Goal: Task Accomplishment & Management: Use online tool/utility

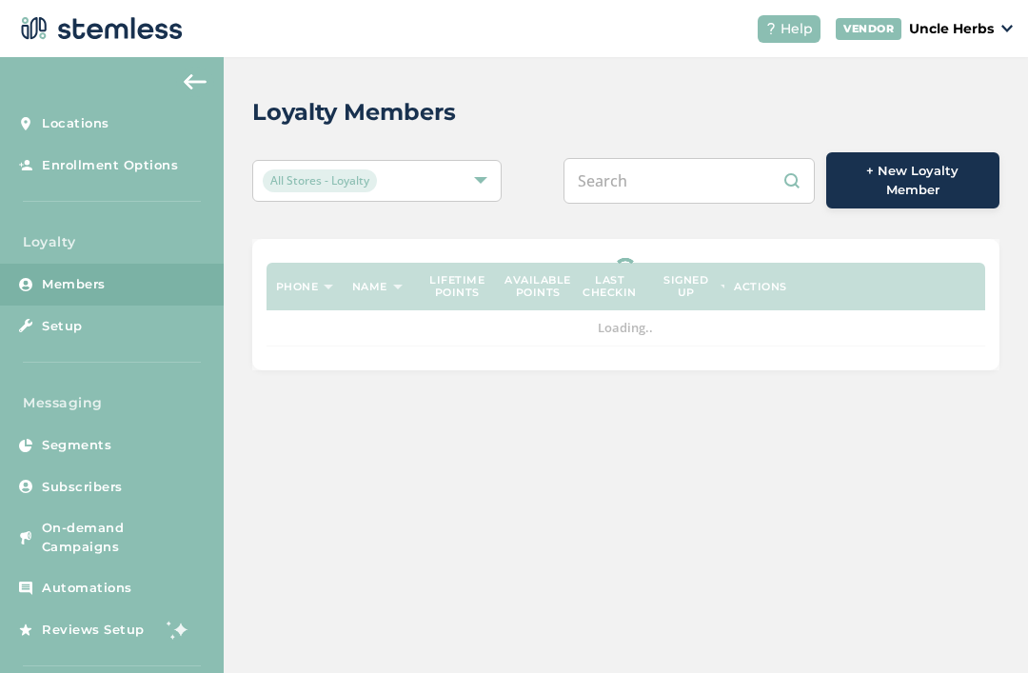
scroll to position [61, 0]
click at [685, 158] on input "text" at bounding box center [689, 181] width 251 height 46
type input "9"
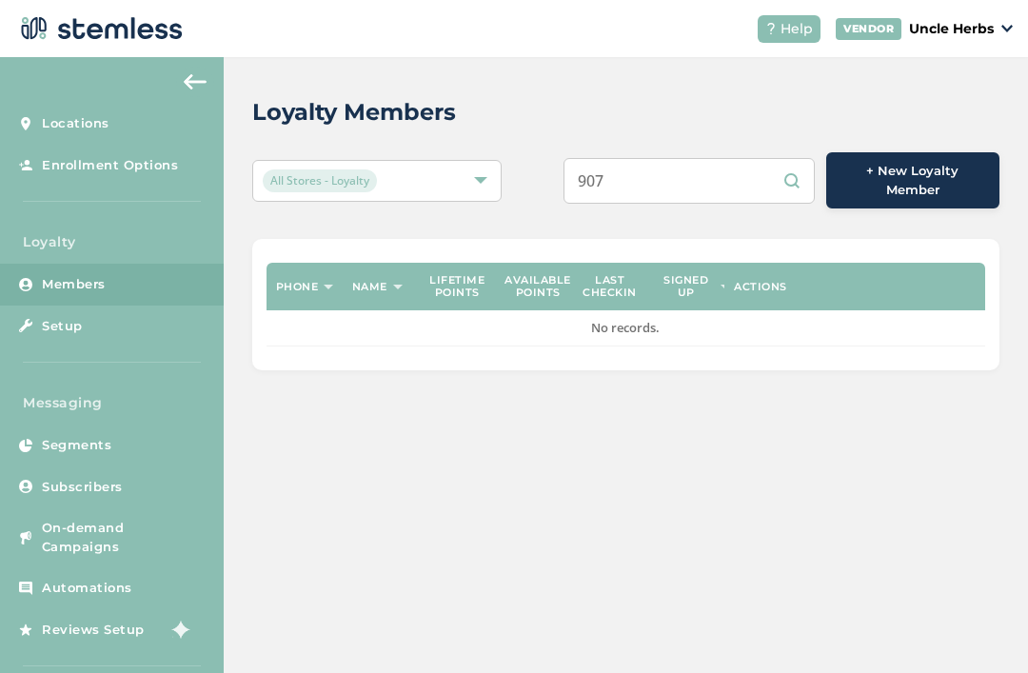
scroll to position [0, 0]
type input "907"
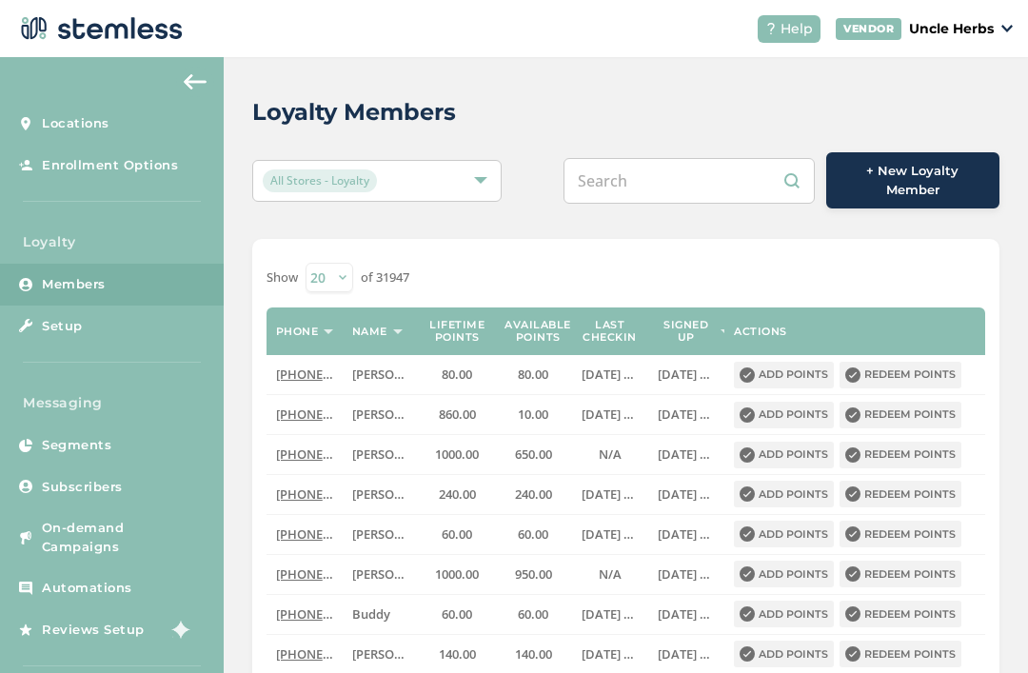
click at [723, 172] on input "text" at bounding box center [689, 181] width 251 height 46
type input "9072295201"
click at [536, 143] on div "Loyalty Members All Stores - Loyalty 9072295201 + New Loyalty Member Show [PHON…" at bounding box center [626, 663] width 804 height 1213
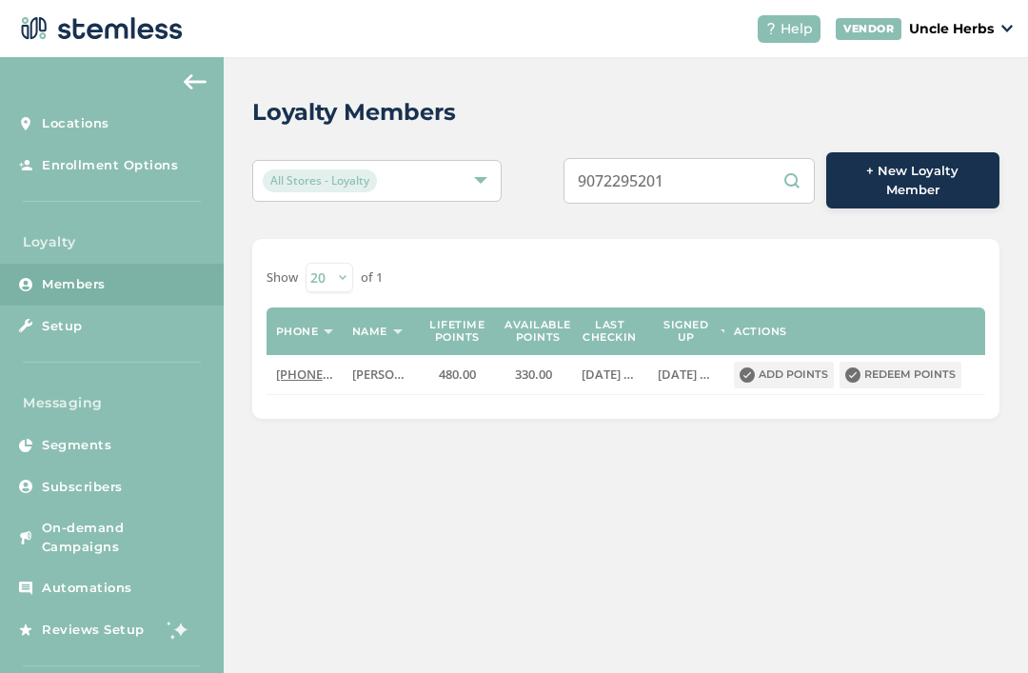
click at [919, 362] on button "Redeem points" at bounding box center [901, 375] width 122 height 27
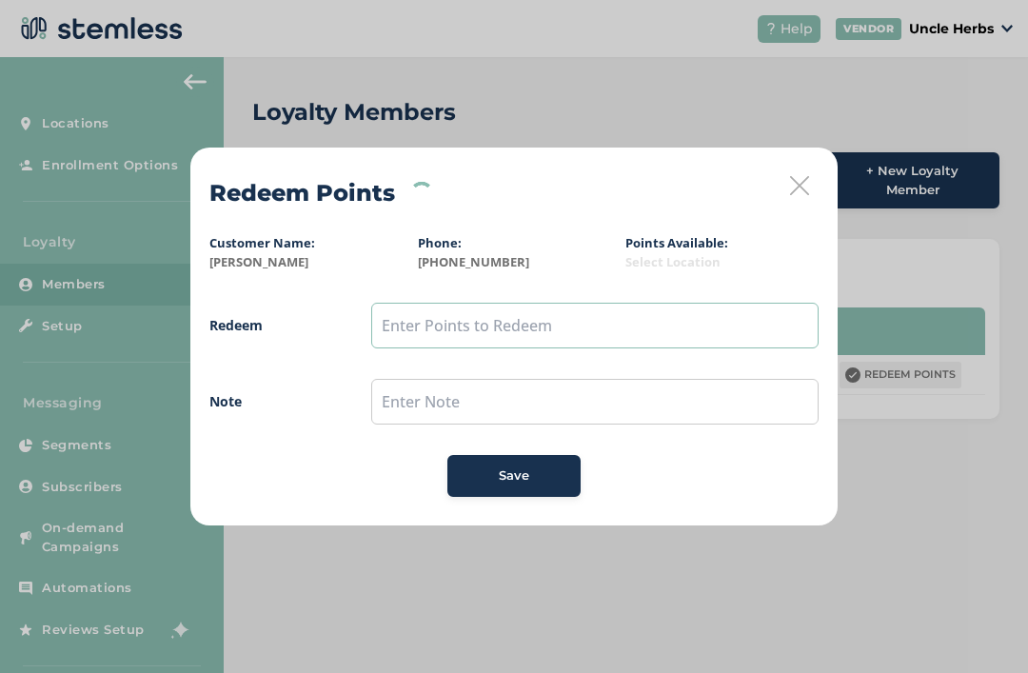
click at [547, 305] on input "text" at bounding box center [594, 326] width 447 height 46
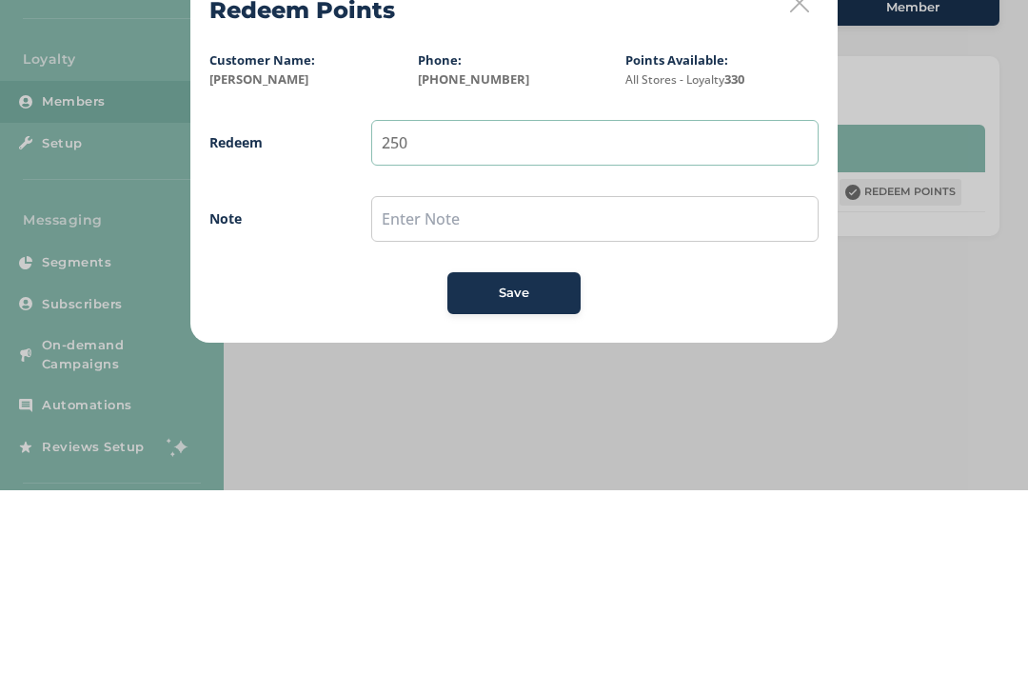
type input "250"
click at [534, 379] on input "text" at bounding box center [594, 402] width 447 height 46
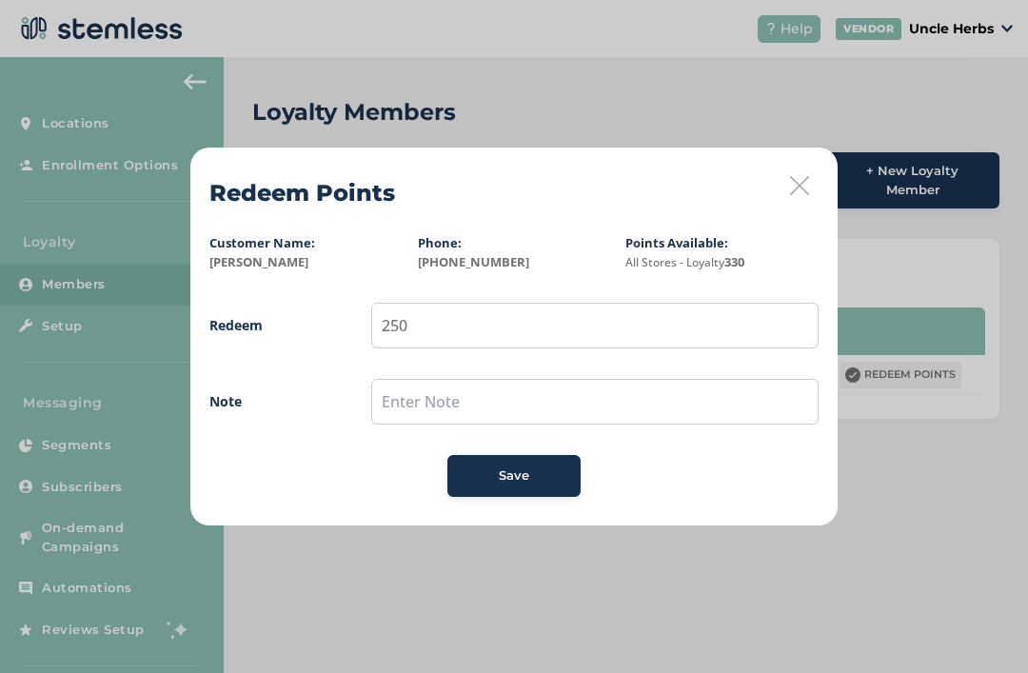
click at [506, 470] on span "Save" at bounding box center [514, 475] width 30 height 19
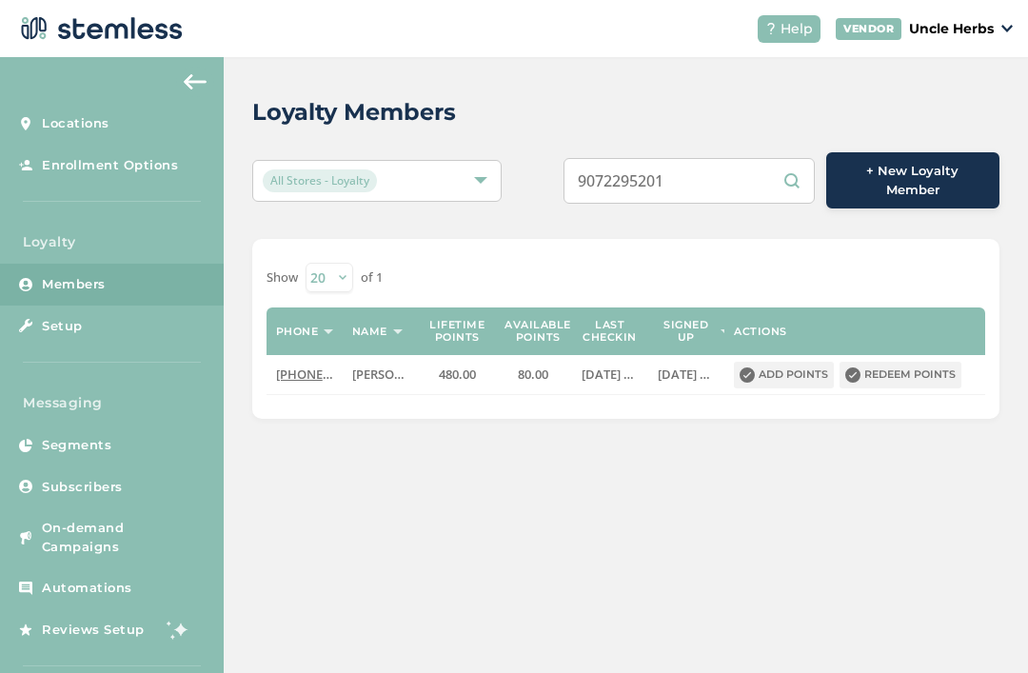
click at [724, 180] on input "9072295201" at bounding box center [689, 181] width 251 height 46
type input "9"
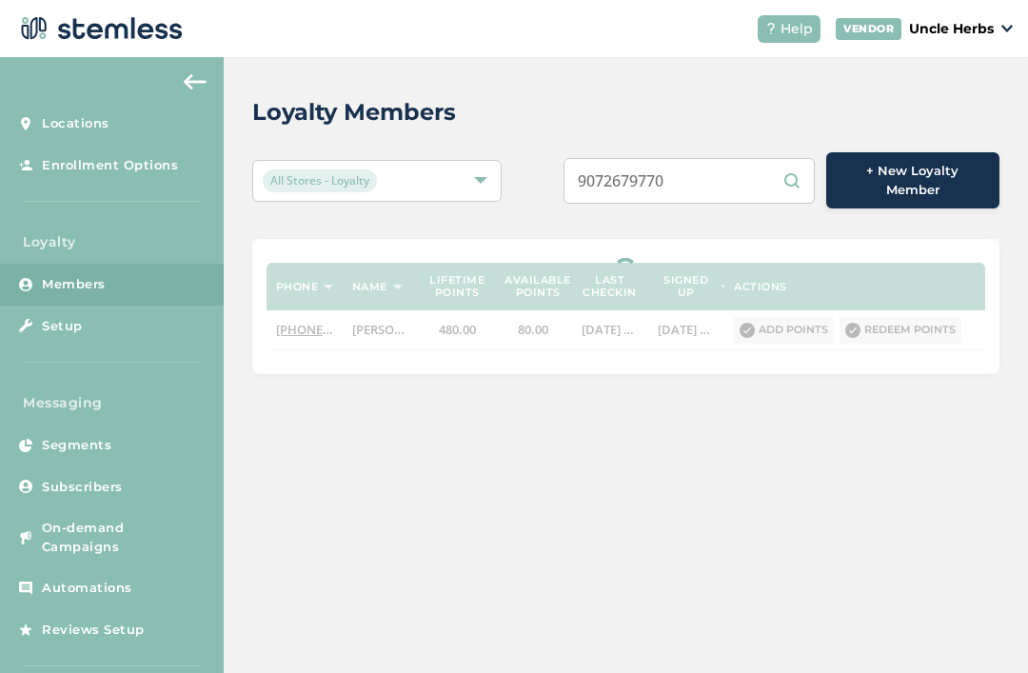
type input "9072679770"
click at [578, 98] on div "Loyalty Members" at bounding box center [618, 112] width 732 height 34
click at [691, 181] on input "text" at bounding box center [689, 181] width 251 height 46
paste input "9072679770"
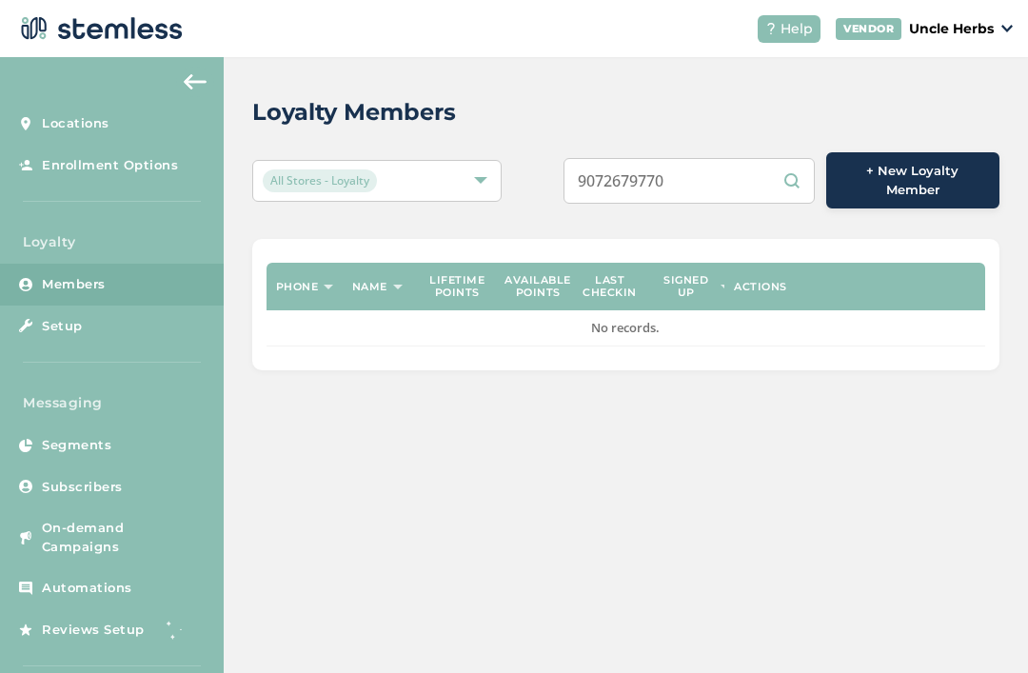
type input "9072679770"
click at [562, 104] on div "Loyalty Members" at bounding box center [618, 112] width 732 height 34
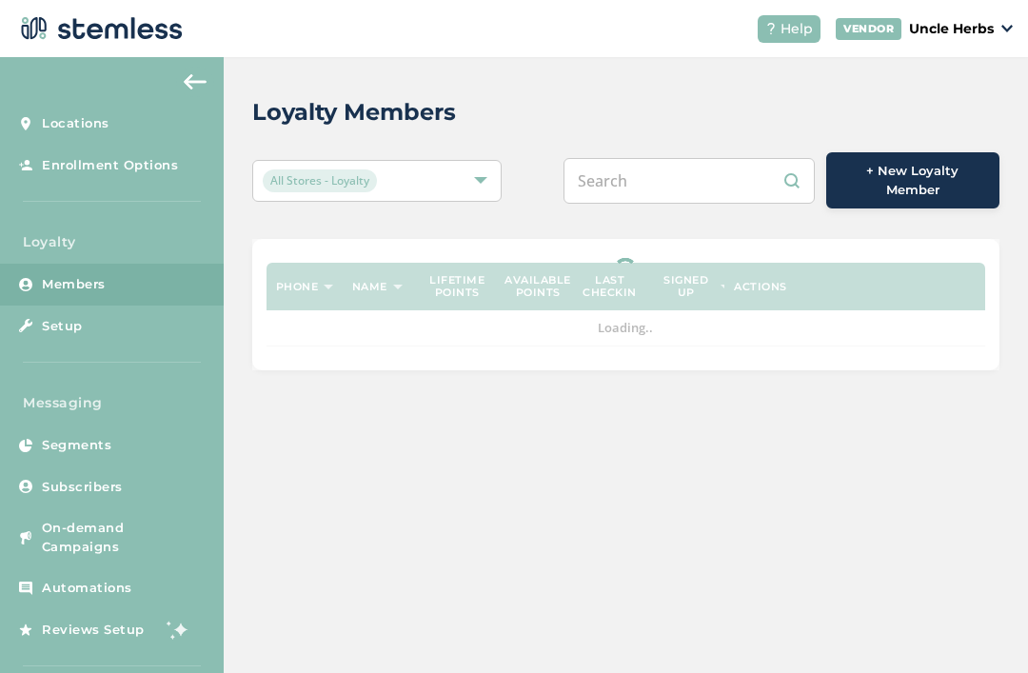
click at [696, 183] on input "text" at bounding box center [689, 181] width 251 height 46
click at [533, 90] on div "Loyalty Members All Stores - Loyalty + New Loyalty Member Phone Name Lifetime p…" at bounding box center [626, 232] width 804 height 351
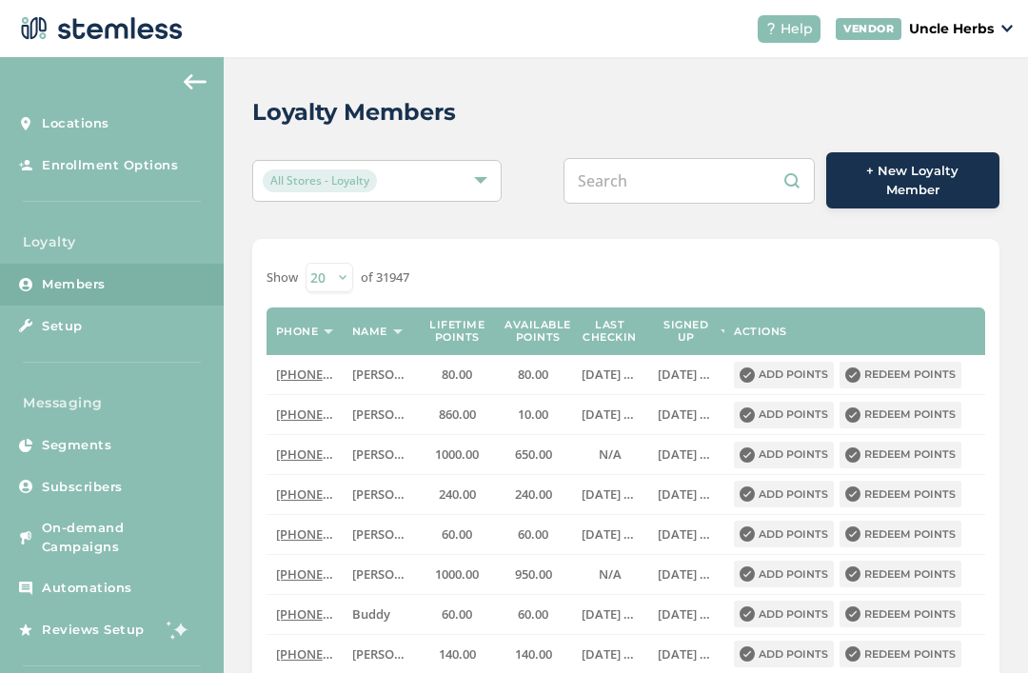
click at [671, 158] on input "text" at bounding box center [689, 181] width 251 height 46
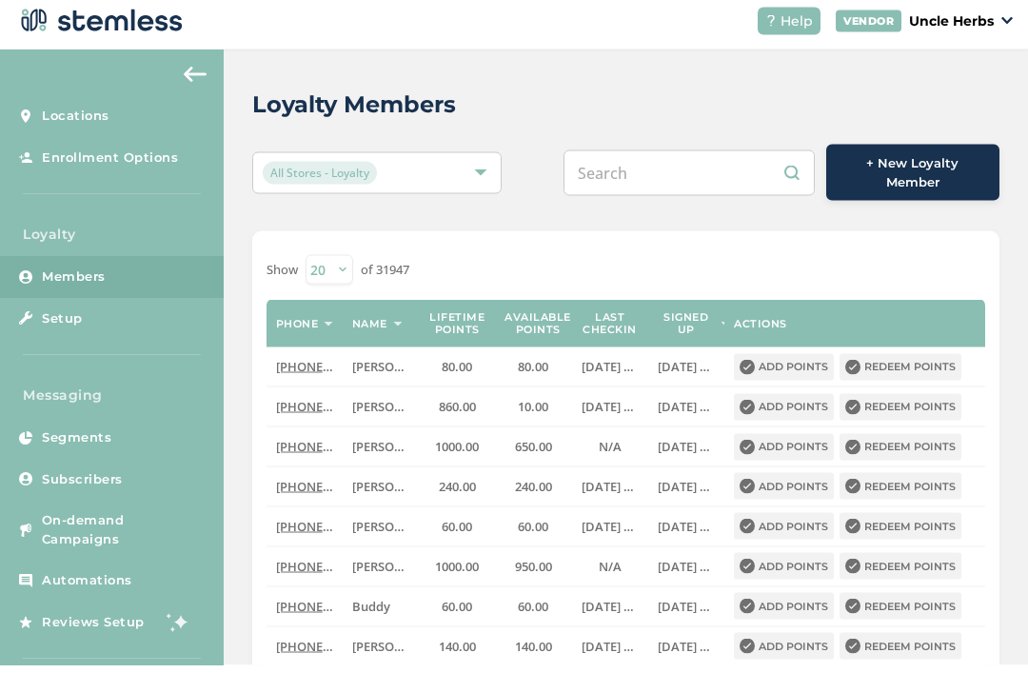
click at [644, 168] on input "text" at bounding box center [689, 181] width 251 height 46
paste input "9072679770"
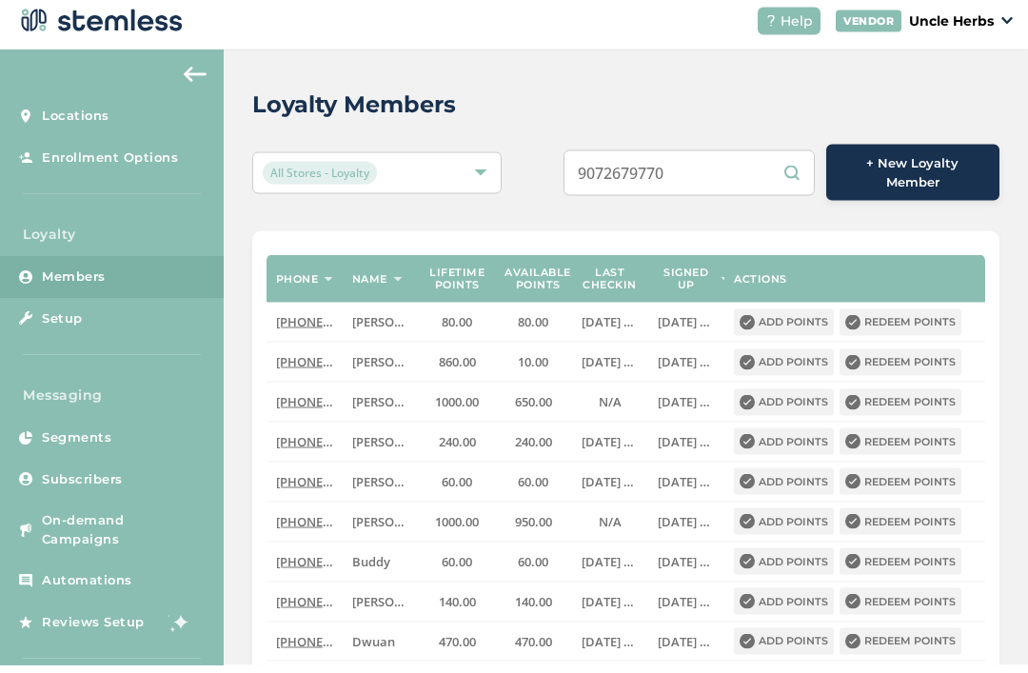
type input "9072679770"
click at [558, 108] on div "Loyalty Members" at bounding box center [618, 112] width 732 height 34
